Goal: Task Accomplishment & Management: Complete application form

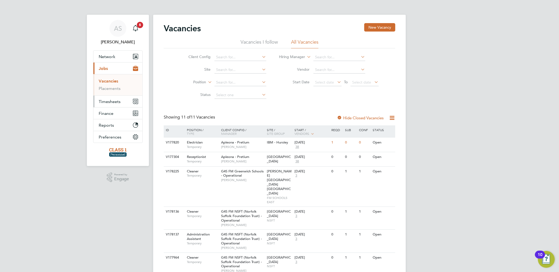
click at [110, 101] on span "Timesheets" at bounding box center [110, 101] width 22 height 5
click at [110, 95] on link "Timesheets" at bounding box center [110, 93] width 22 height 5
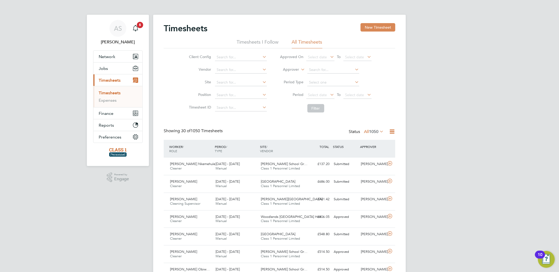
click at [372, 28] on button "New Timesheet" at bounding box center [378, 27] width 35 height 8
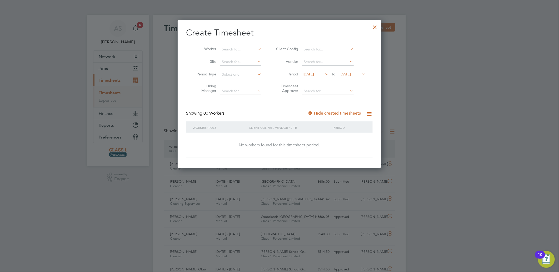
click at [303, 74] on span "[DATE]" at bounding box center [308, 74] width 11 height 5
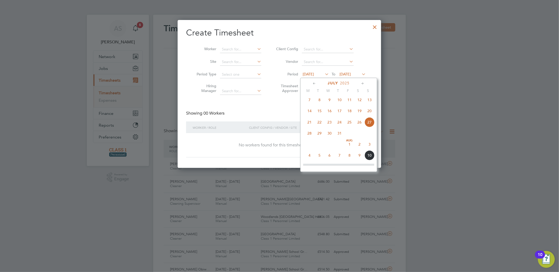
click at [308, 159] on span "4" at bounding box center [310, 156] width 10 height 10
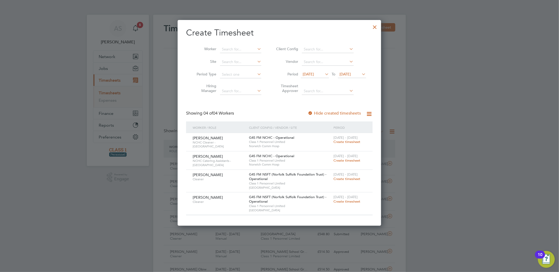
click at [341, 178] on span "Create timesheet" at bounding box center [346, 179] width 27 height 4
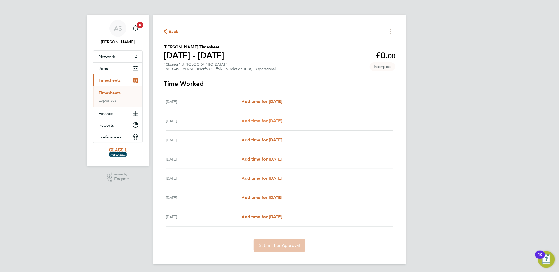
click at [267, 120] on span "Add time for [DATE]" at bounding box center [262, 120] width 41 height 5
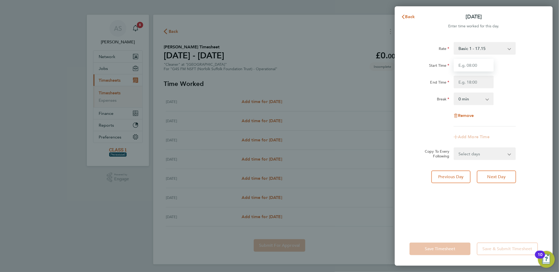
click at [471, 64] on input "Start Time" at bounding box center [474, 65] width 40 height 13
type input "07:30"
click at [471, 81] on input "End Time" at bounding box center [474, 82] width 40 height 13
type input "12:30"
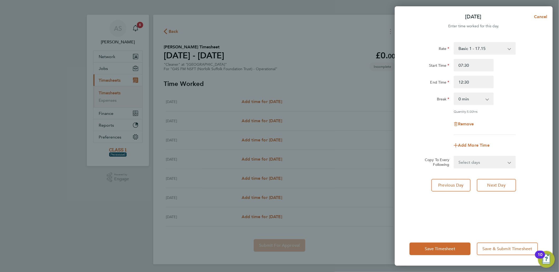
click at [519, 84] on div "End Time 12:30" at bounding box center [473, 82] width 133 height 13
click at [463, 144] on span "Add More Time" at bounding box center [474, 145] width 32 height 5
select select "null"
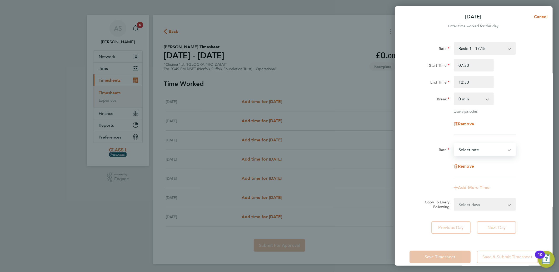
click at [464, 150] on select "Basic 1 - 17.15 x1.5 - 25.73 x2 - 34.30 Select rate" at bounding box center [481, 150] width 55 height 12
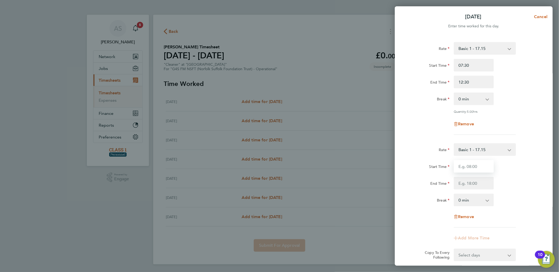
click at [464, 167] on input "Start Time" at bounding box center [474, 166] width 40 height 13
type input "13:00"
click at [464, 185] on input "End Time" at bounding box center [474, 183] width 40 height 13
type input "17:00"
click at [502, 182] on div "End Time 17:00" at bounding box center [473, 183] width 133 height 13
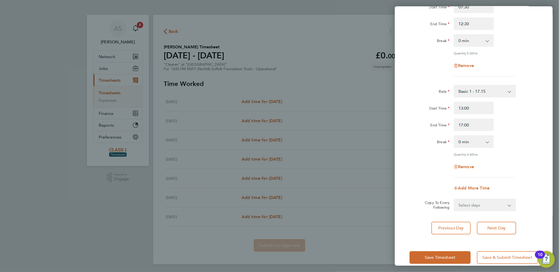
scroll to position [65, 0]
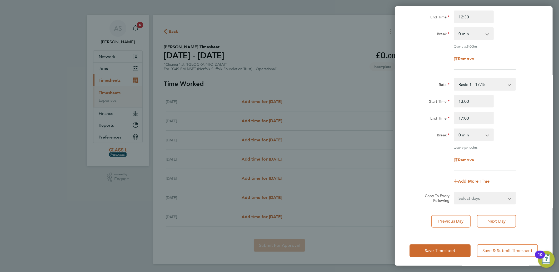
click at [502, 198] on select "Select days Day Weekday (Mon-Fri) Weekend (Sat-Sun) [DATE] [DATE] [DATE] [DATE]…" at bounding box center [481, 199] width 55 height 12
select select "WED"
click at [454, 193] on select "Select days Day Weekday (Mon-Fri) Weekend (Sat-Sun) [DATE] [DATE] [DATE] [DATE]…" at bounding box center [481, 199] width 55 height 12
select select "[DATE]"
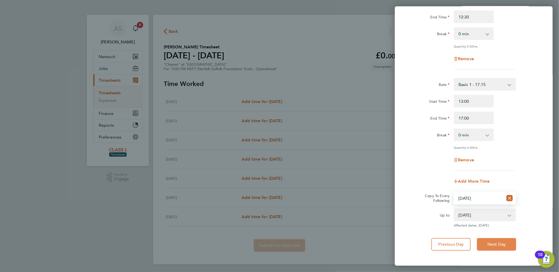
click at [501, 243] on span "Next Day" at bounding box center [496, 244] width 18 height 5
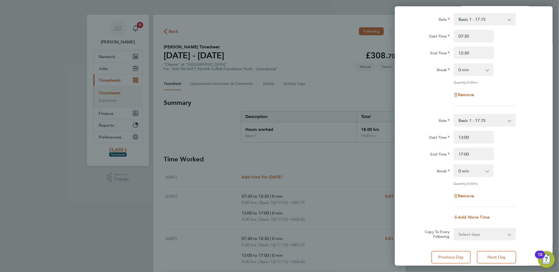
scroll to position [58, 0]
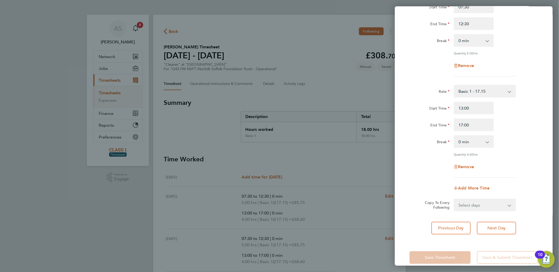
click at [493, 204] on select "Select days Day Weekday (Mon-Fri) Weekend (Sat-Sun) [DATE] [DATE] [DATE] [DATE]" at bounding box center [481, 206] width 55 height 12
select select "THU"
click at [454, 200] on select "Select days Day Weekday (Mon-Fri) Weekend (Sat-Sun) [DATE] [DATE] [DATE] [DATE]" at bounding box center [481, 206] width 55 height 12
select select "[DATE]"
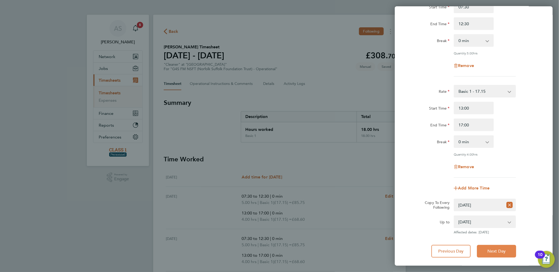
click at [502, 249] on span "Next Day" at bounding box center [496, 251] width 18 height 5
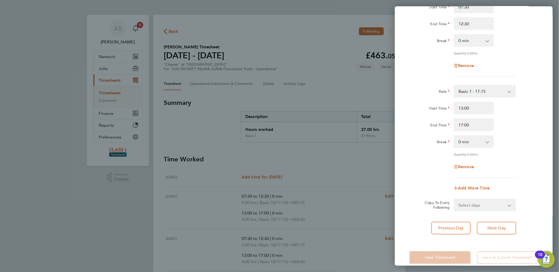
scroll to position [65, 0]
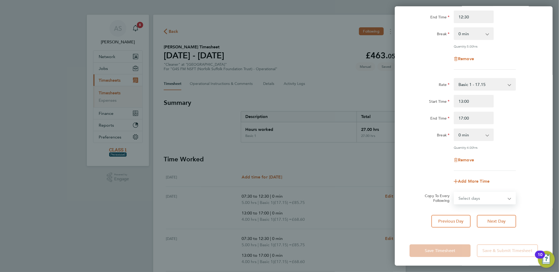
click at [491, 196] on select "Select days Day Weekend (Sat-Sun) [DATE] [DATE] [DATE]" at bounding box center [481, 199] width 55 height 12
select select "FRI"
click at [454, 193] on select "Select days Day Weekend (Sat-Sun) [DATE] [DATE] [DATE]" at bounding box center [481, 199] width 55 height 12
select select "[DATE]"
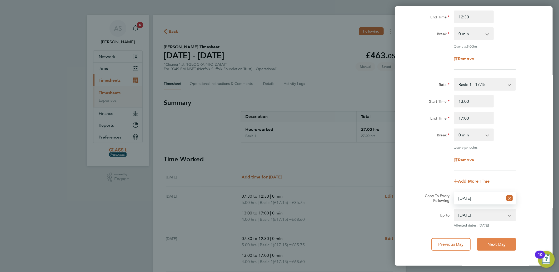
click at [496, 243] on span "Next Day" at bounding box center [496, 244] width 18 height 5
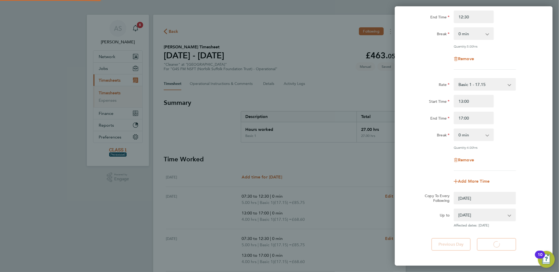
select select "0: null"
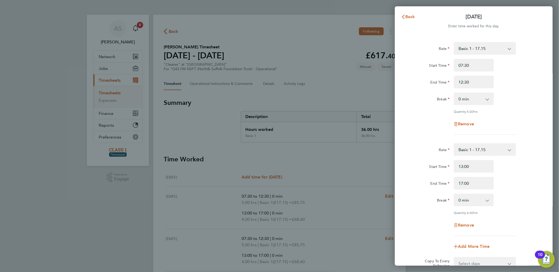
scroll to position [65, 0]
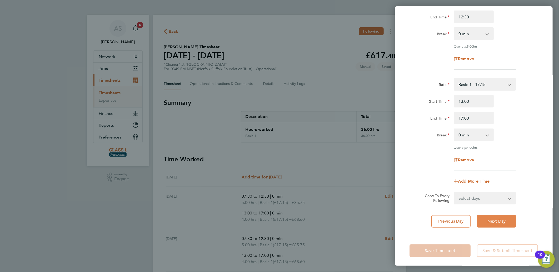
click at [497, 221] on span "Next Day" at bounding box center [496, 221] width 18 height 5
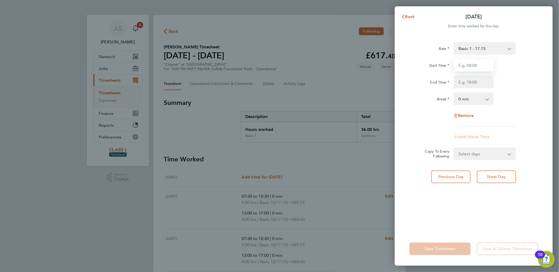
click at [471, 64] on input "Start Time" at bounding box center [474, 65] width 40 height 13
type input "07:20"
click at [472, 82] on input "End Time" at bounding box center [474, 82] width 40 height 13
type input "10:20"
click at [537, 89] on div "Rate Basic 1 - 17.15 x1.5 - 25.73 x2 - 34.30 Start Time 07:20 End Time 10:20 Br…" at bounding box center [474, 84] width 128 height 84
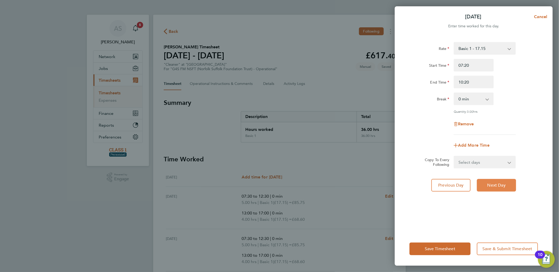
click at [495, 185] on span "Next Day" at bounding box center [496, 185] width 18 height 5
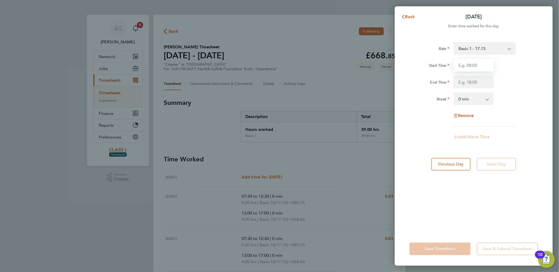
click at [469, 68] on input "Start Time" at bounding box center [474, 65] width 40 height 13
type input "07:00"
click at [467, 80] on input "End Time" at bounding box center [474, 82] width 40 height 13
type input "13:00"
click at [525, 96] on div "Break 0 min 15 min 30 min 45 min 60 min 75 min 90 min" at bounding box center [473, 99] width 133 height 13
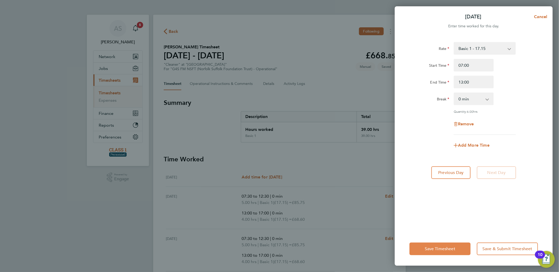
click at [437, 250] on span "Save Timesheet" at bounding box center [440, 249] width 31 height 5
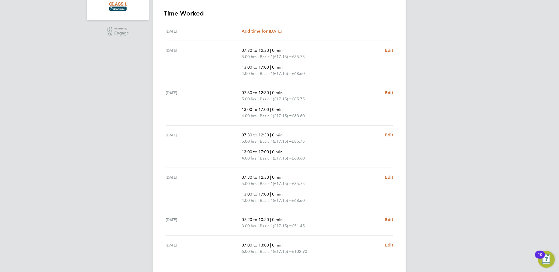
scroll to position [181, 0]
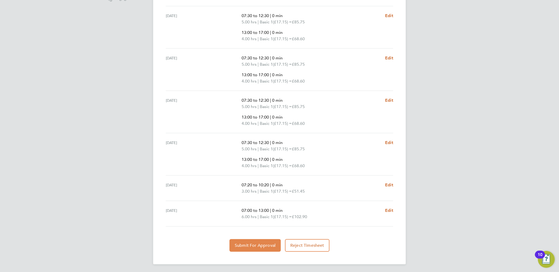
click at [262, 245] on span "Submit For Approval" at bounding box center [255, 245] width 41 height 5
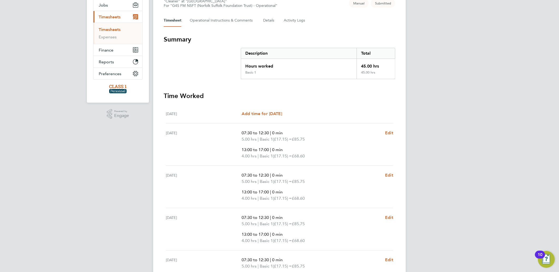
scroll to position [0, 0]
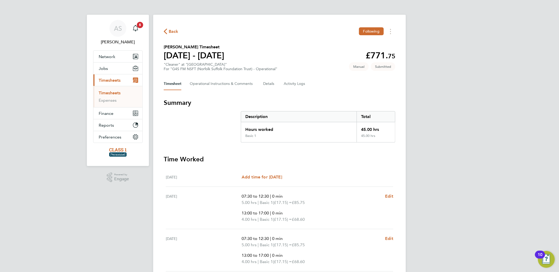
click at [170, 31] on span "Back" at bounding box center [174, 31] width 10 height 6
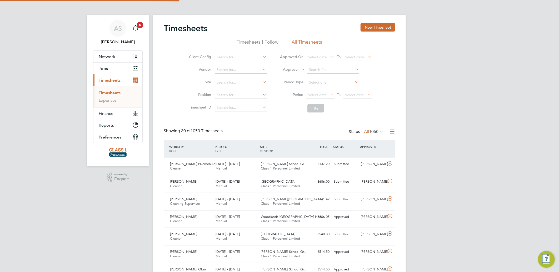
scroll to position [13, 46]
click at [119, 70] on button "Jobs" at bounding box center [117, 69] width 49 height 12
click at [116, 81] on link "Vacancies" at bounding box center [108, 81] width 19 height 5
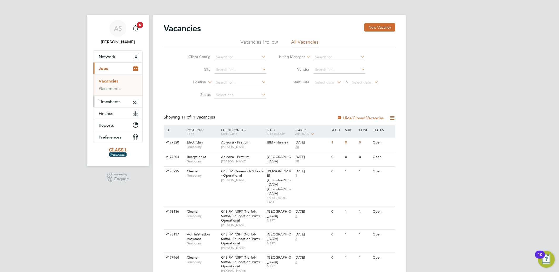
click at [112, 102] on span "Timesheets" at bounding box center [110, 101] width 22 height 5
click at [114, 94] on link "Timesheets" at bounding box center [110, 93] width 22 height 5
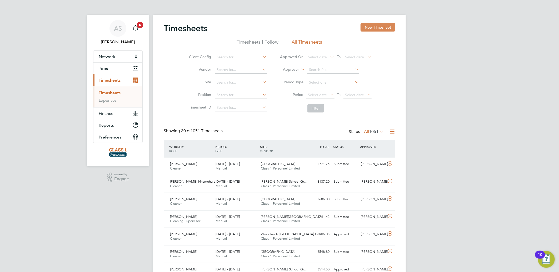
click at [375, 27] on button "New Timesheet" at bounding box center [378, 27] width 35 height 8
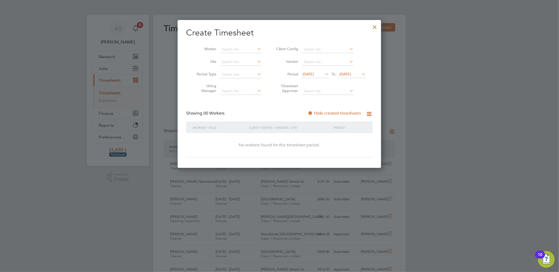
click at [310, 75] on span "[DATE]" at bounding box center [308, 74] width 11 height 5
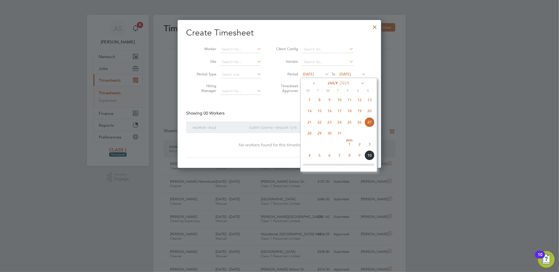
click at [309, 159] on span "4" at bounding box center [310, 156] width 10 height 10
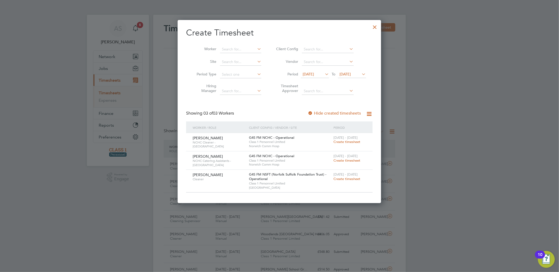
click at [376, 28] on div at bounding box center [374, 25] width 9 height 9
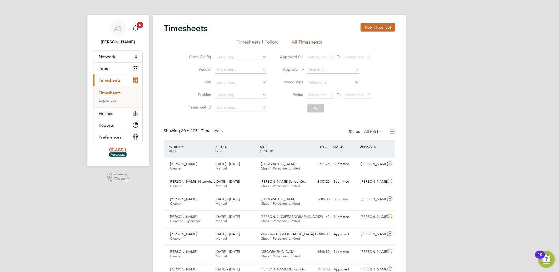
scroll to position [13, 46]
click at [371, 28] on button "New Timesheet" at bounding box center [378, 27] width 35 height 8
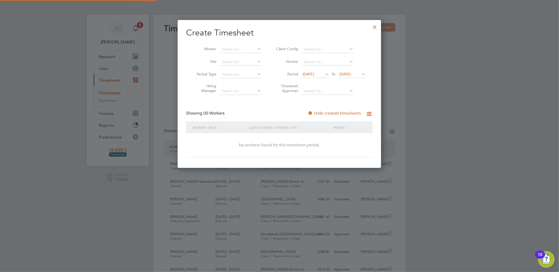
scroll to position [148, 204]
click at [306, 74] on span "[DATE]" at bounding box center [308, 74] width 11 height 5
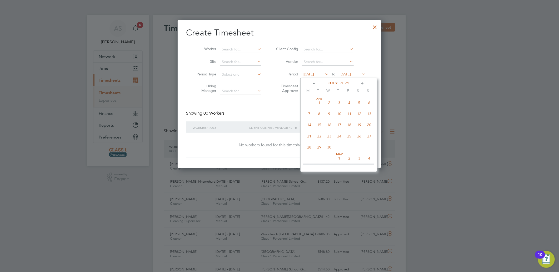
scroll to position [192, 0]
click at [310, 157] on span "4" at bounding box center [310, 156] width 10 height 10
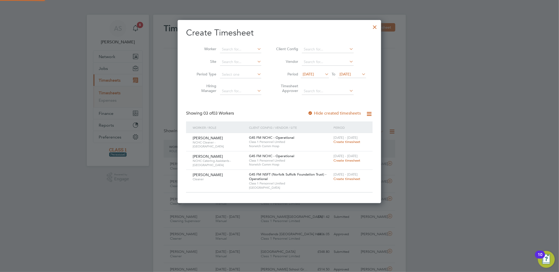
scroll to position [183, 204]
click at [344, 161] on span "Create timesheet" at bounding box center [346, 160] width 27 height 4
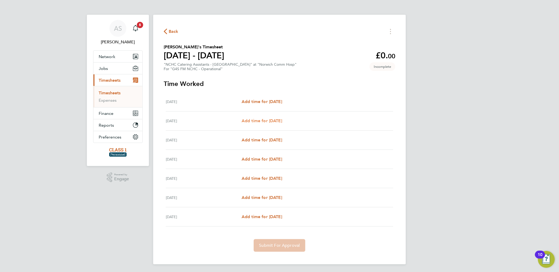
click at [277, 121] on span "Add time for [DATE]" at bounding box center [262, 120] width 41 height 5
select select "30"
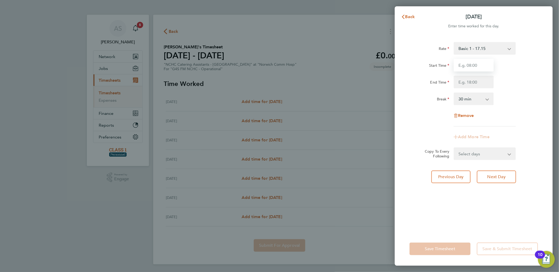
click at [470, 65] on input "Start Time" at bounding box center [474, 65] width 40 height 13
type input "11:00"
click at [471, 82] on input "End Time" at bounding box center [474, 82] width 40 height 13
type input "18:00"
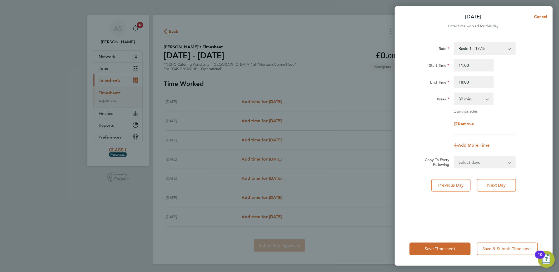
click at [487, 99] on app-icon-cross-button at bounding box center [490, 99] width 6 height 12
click at [476, 99] on select "0 min 15 min 30 min 45 min 60 min 75 min 90 min" at bounding box center [470, 99] width 33 height 12
select select "0"
click at [454, 93] on select "0 min 15 min 30 min 45 min 60 min 75 min 90 min" at bounding box center [470, 99] width 33 height 12
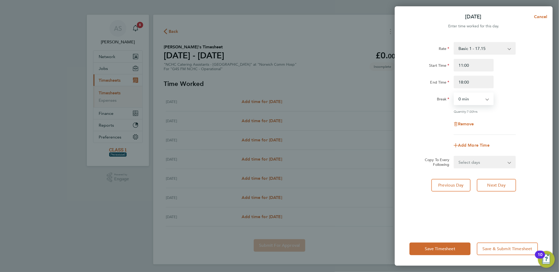
click at [511, 97] on div "Break 0 min 15 min 30 min 45 min 60 min 75 min 90 min" at bounding box center [473, 99] width 133 height 13
click at [436, 248] on span "Save Timesheet" at bounding box center [440, 249] width 31 height 5
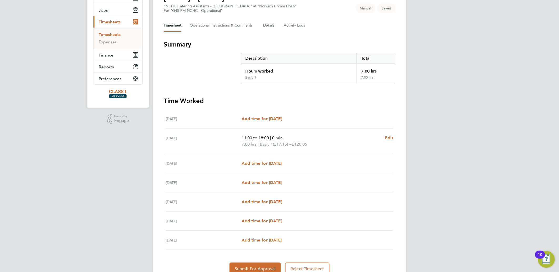
scroll to position [82, 0]
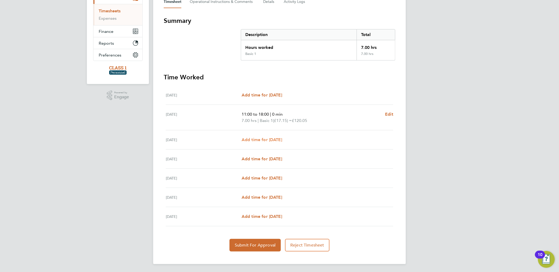
click at [264, 139] on span "Add time for [DATE]" at bounding box center [262, 139] width 41 height 5
select select "30"
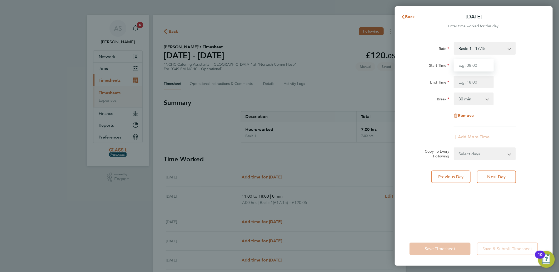
click at [468, 67] on input "Start Time" at bounding box center [474, 65] width 40 height 13
type input "1"
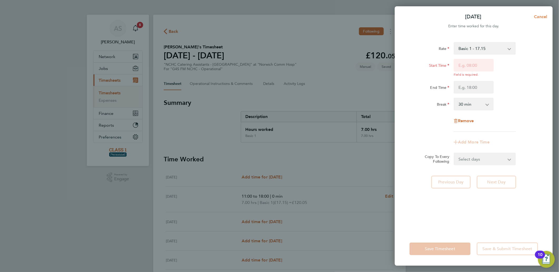
click at [540, 15] on span "Cancel" at bounding box center [539, 16] width 15 height 5
select select "30"
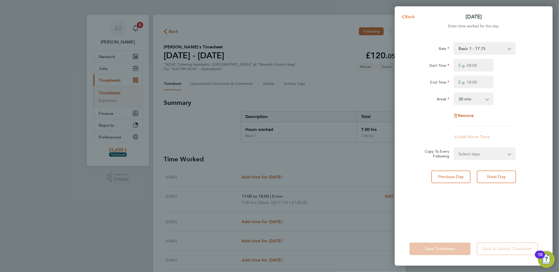
click at [407, 15] on span "Back" at bounding box center [410, 16] width 10 height 5
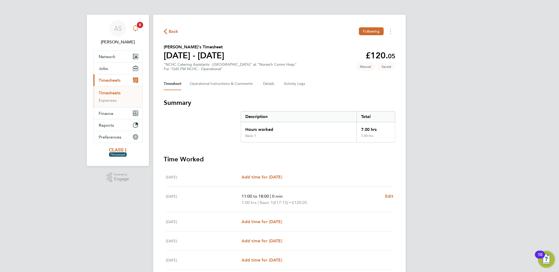
click at [140, 25] on span "5" at bounding box center [140, 25] width 6 height 6
